Goal: Information Seeking & Learning: Learn about a topic

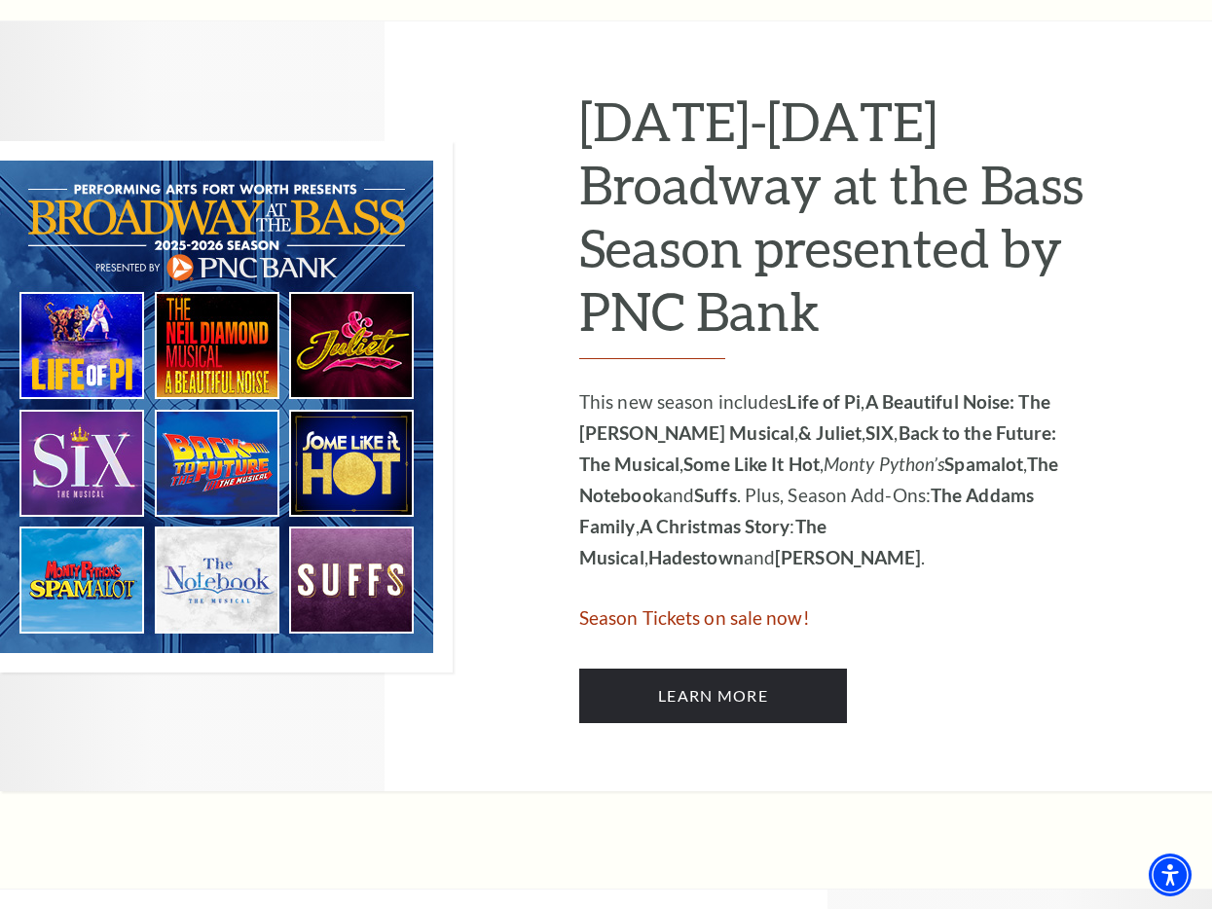
scroll to position [939, 0]
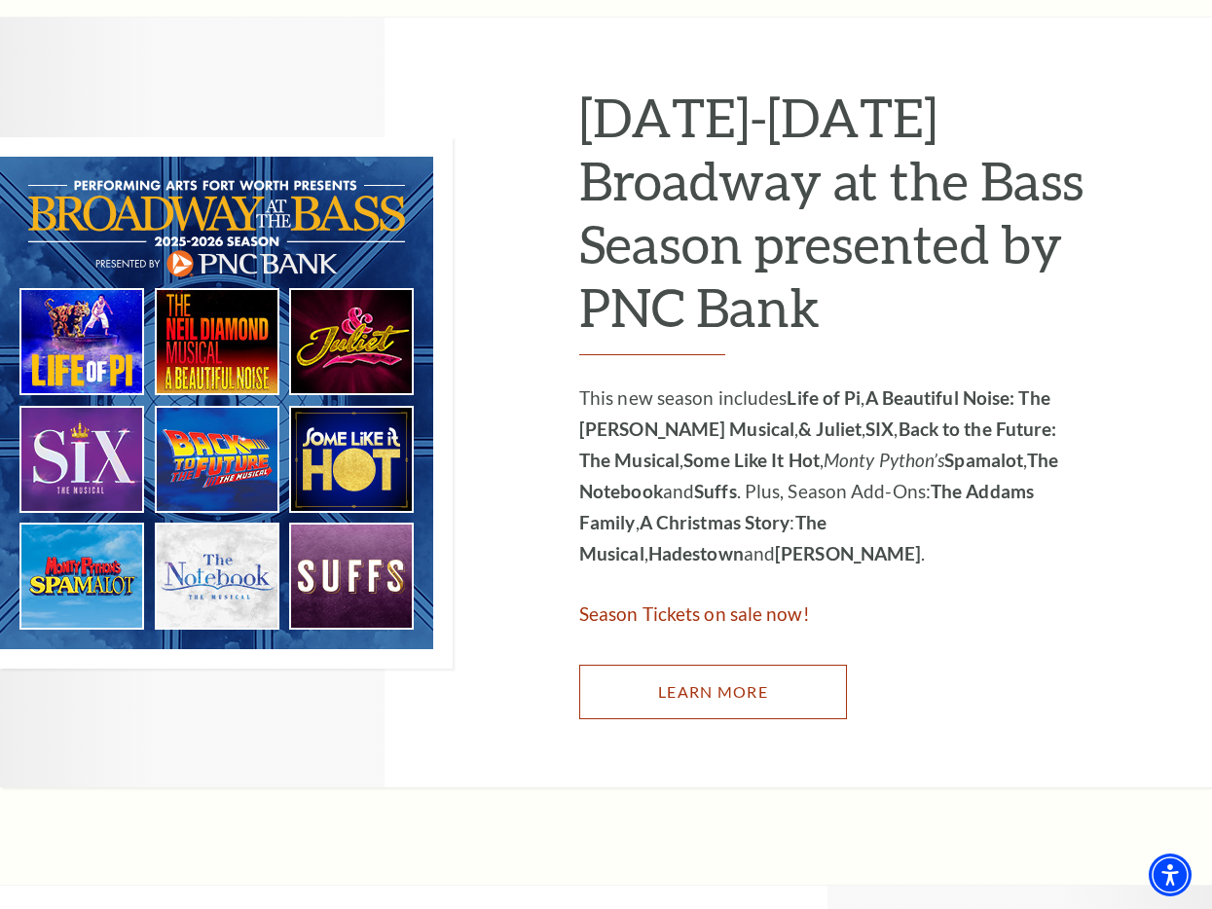
click at [770, 716] on link "Learn More" at bounding box center [713, 692] width 268 height 55
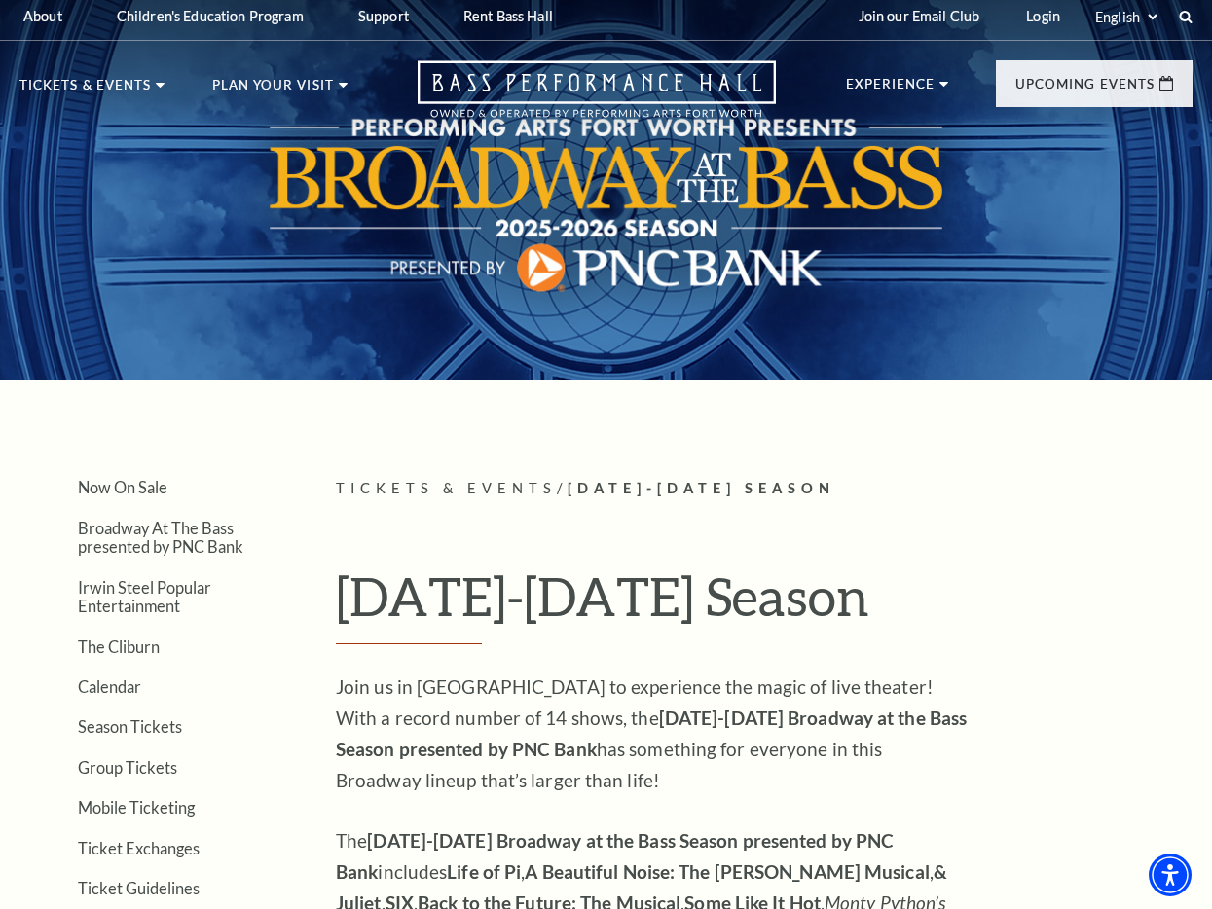
scroll to position [12, 0]
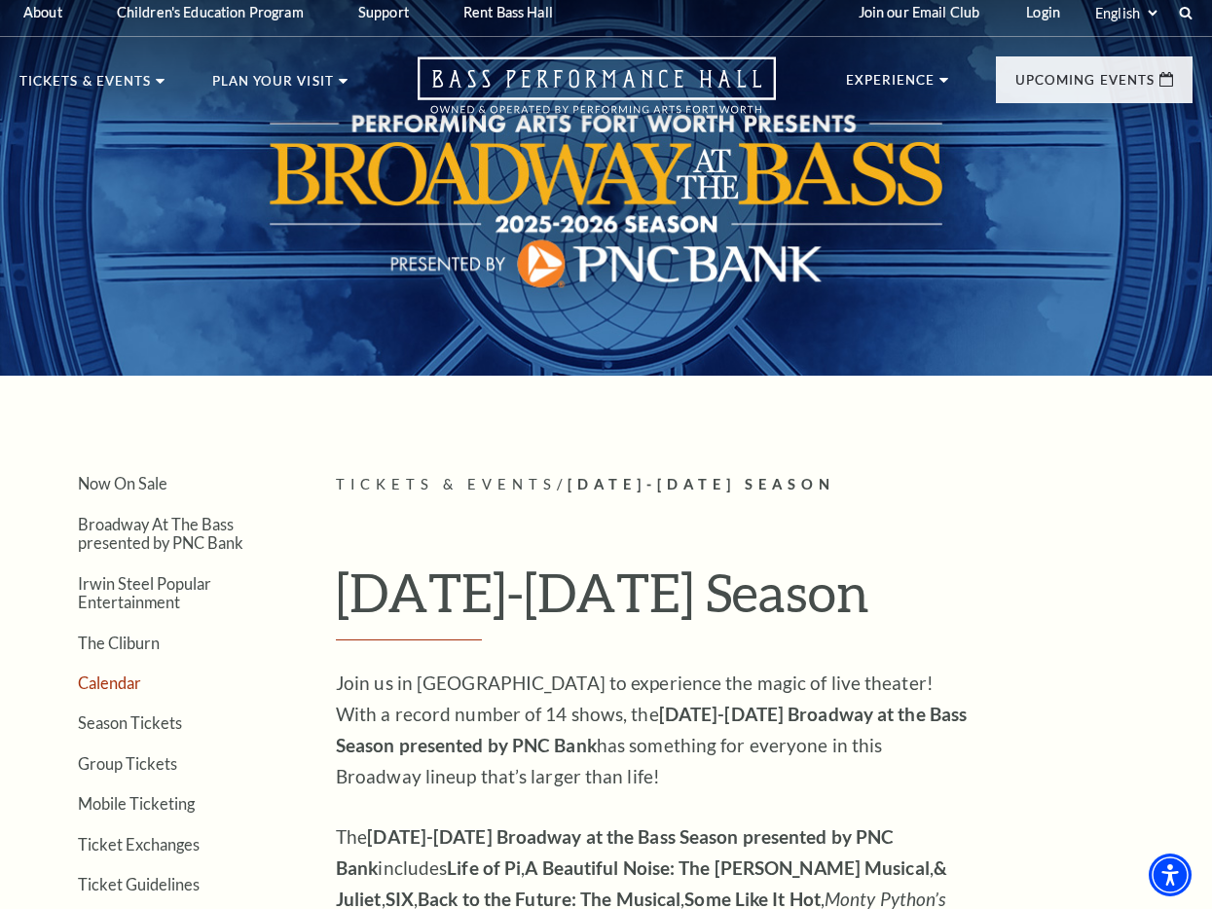
click at [121, 677] on link "Calendar" at bounding box center [109, 683] width 63 height 19
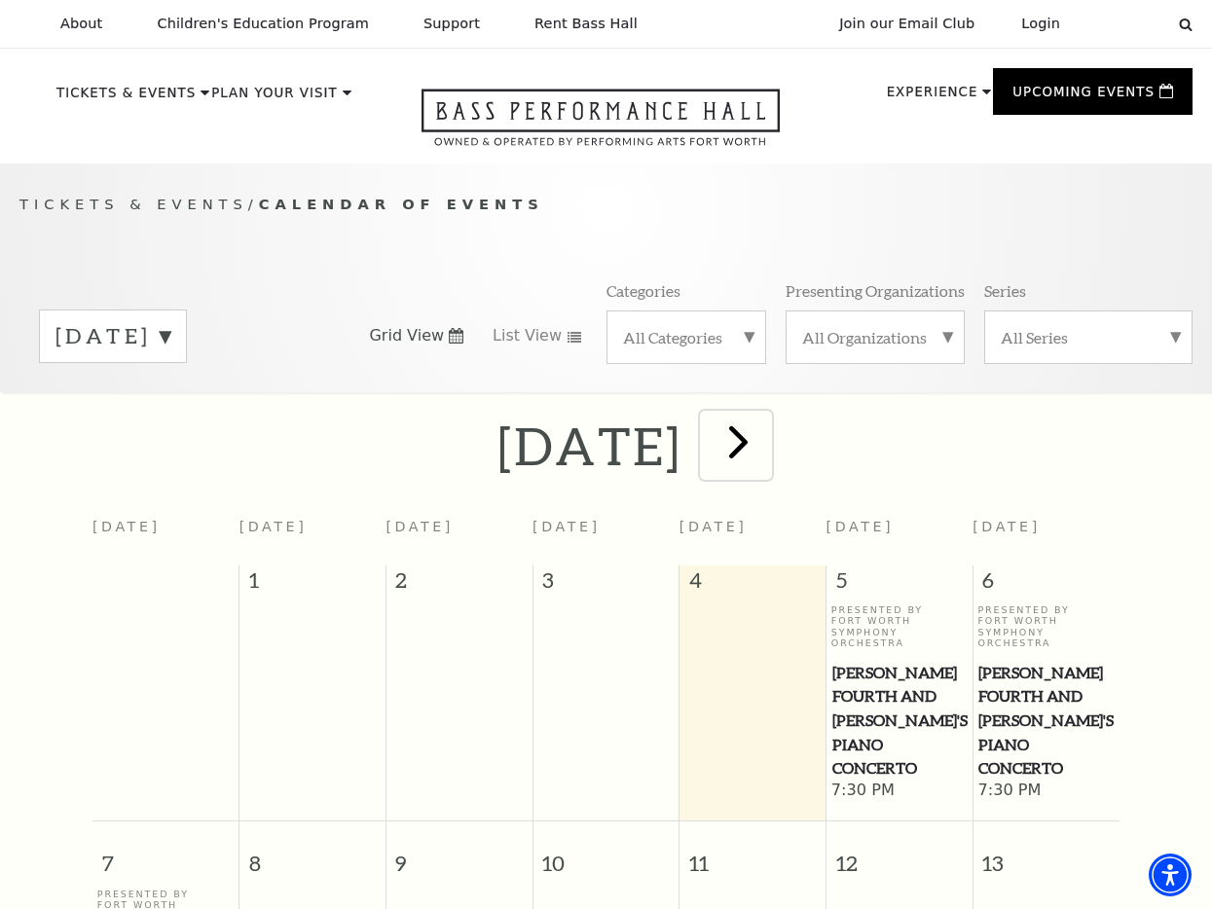
click at [766, 438] on span "next" at bounding box center [739, 442] width 56 height 56
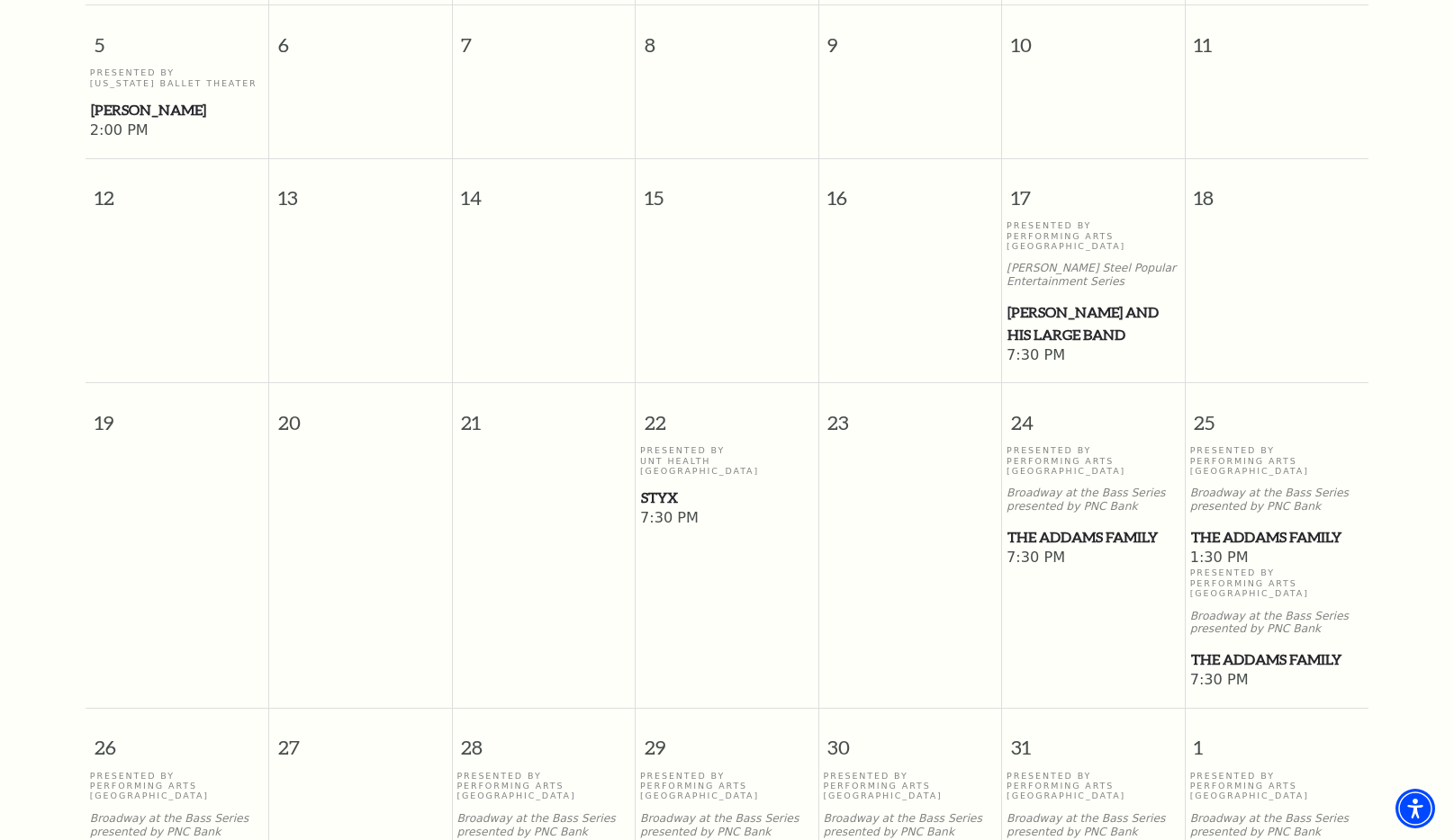
scroll to position [851, 0]
